Goal: Register for event/course

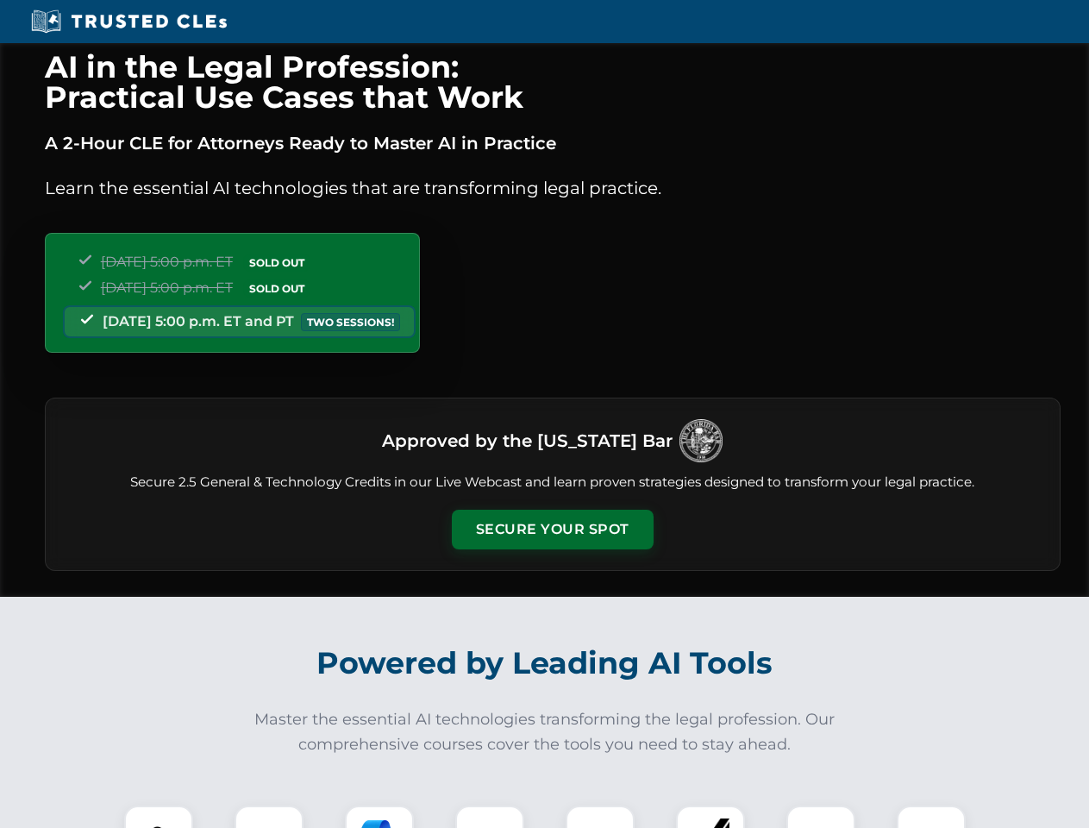
click at [552, 529] on button "Secure Your Spot" at bounding box center [553, 530] width 202 height 40
click at [159, 816] on img at bounding box center [159, 840] width 50 height 50
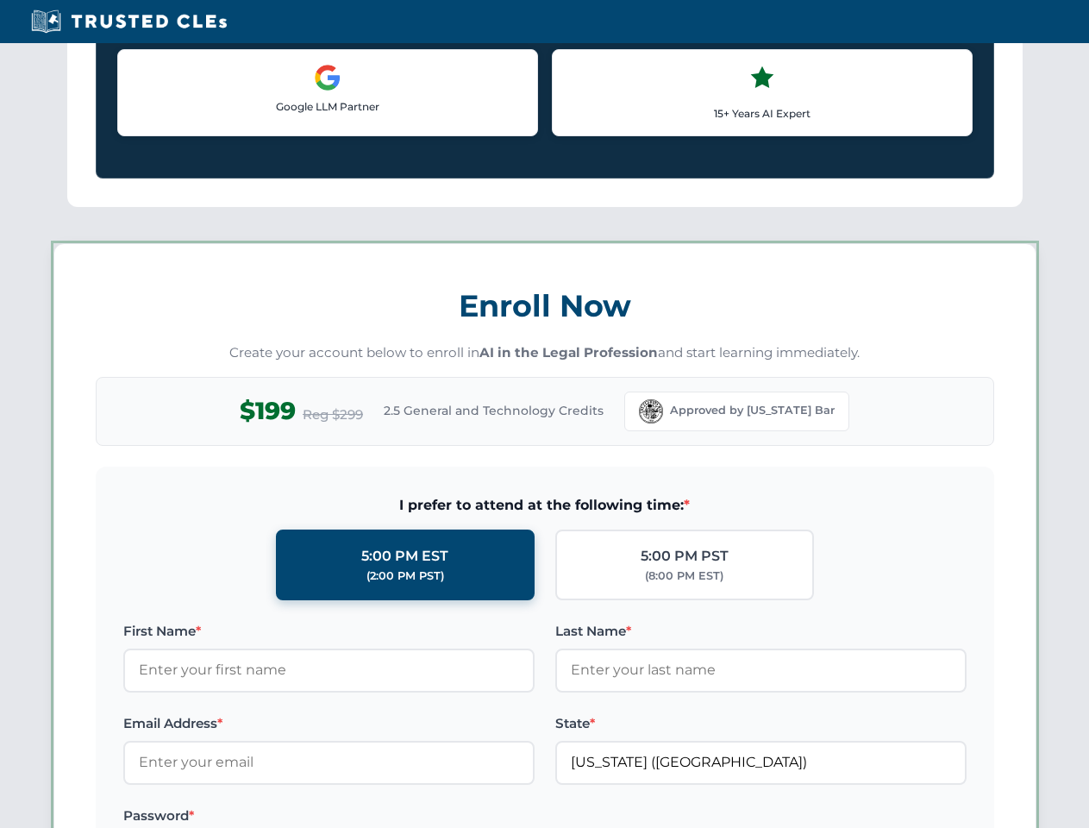
click at [379, 816] on label "Password *" at bounding box center [328, 815] width 411 height 21
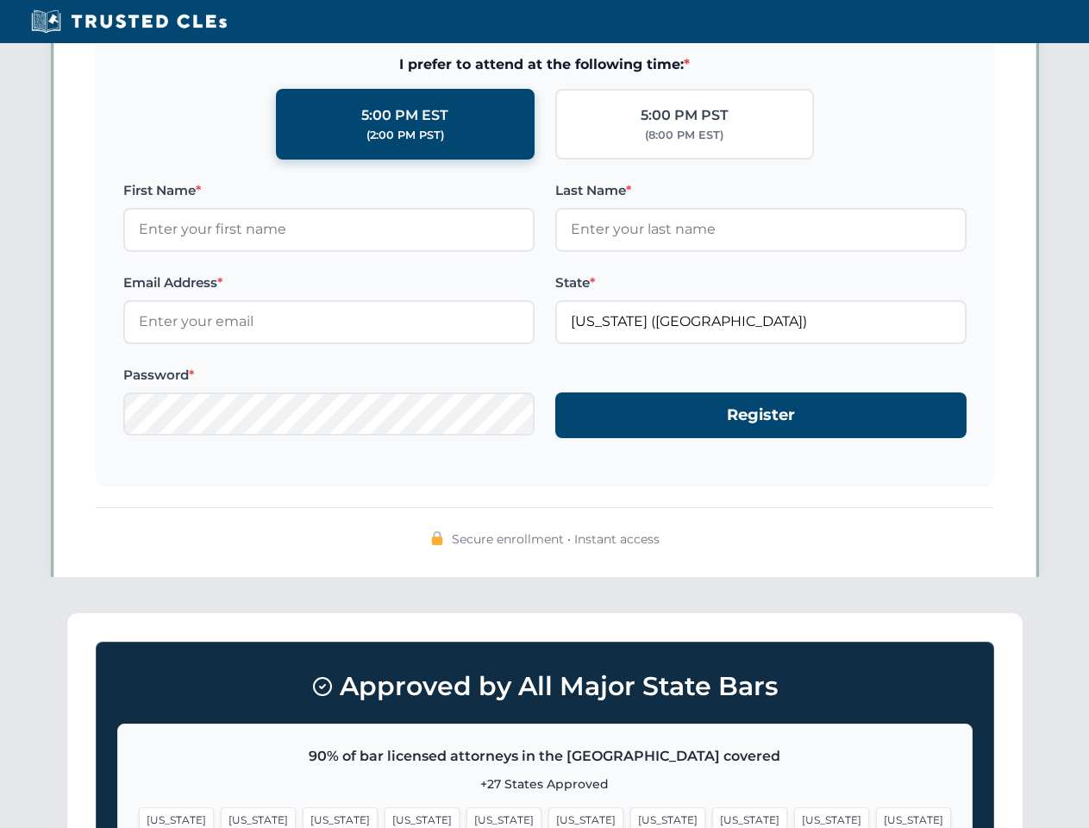
click at [794, 816] on span "[US_STATE]" at bounding box center [831, 819] width 75 height 25
